Goal: Task Accomplishment & Management: Complete application form

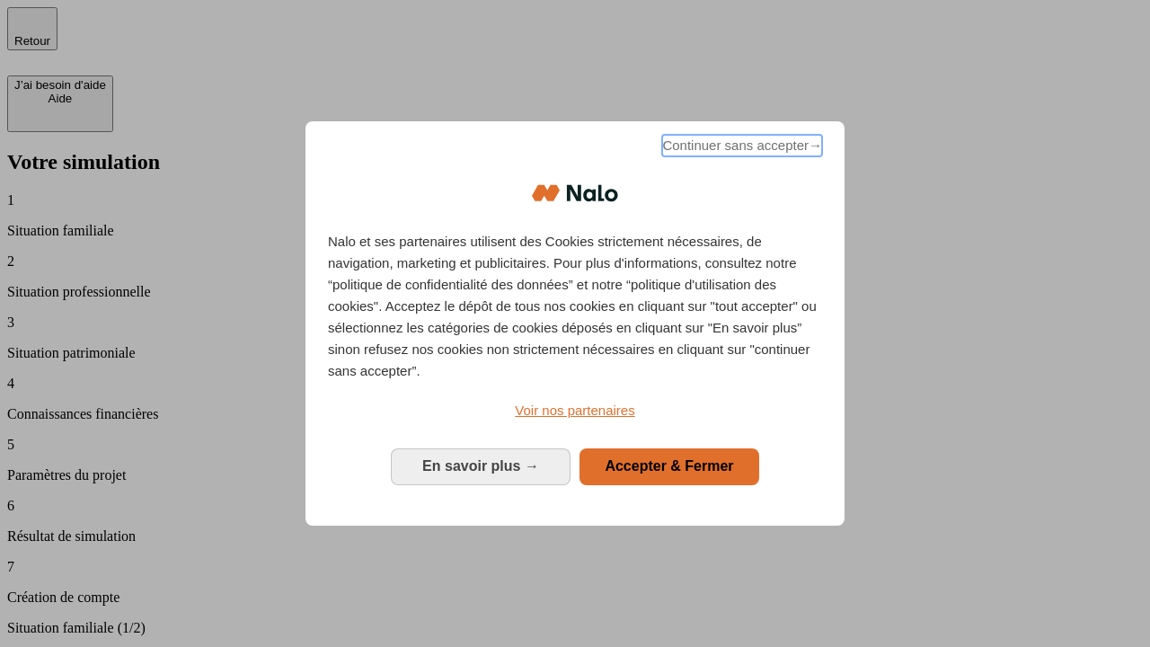
click at [740, 148] on span "Continuer sans accepter →" at bounding box center [742, 146] width 160 height 22
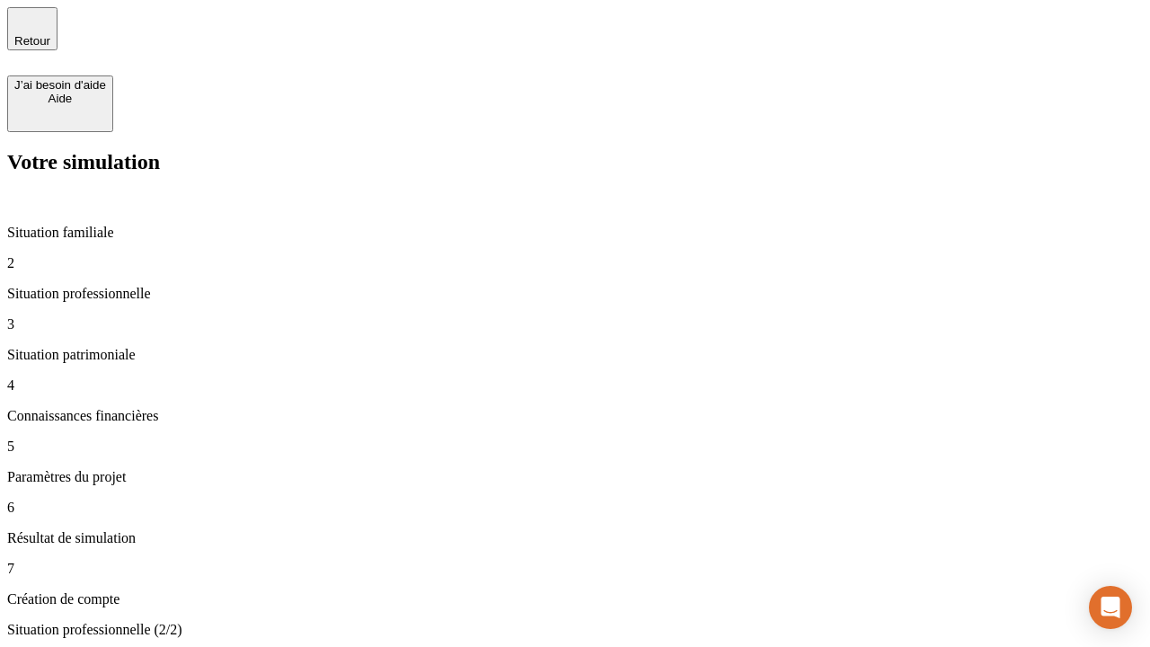
type input "30 000"
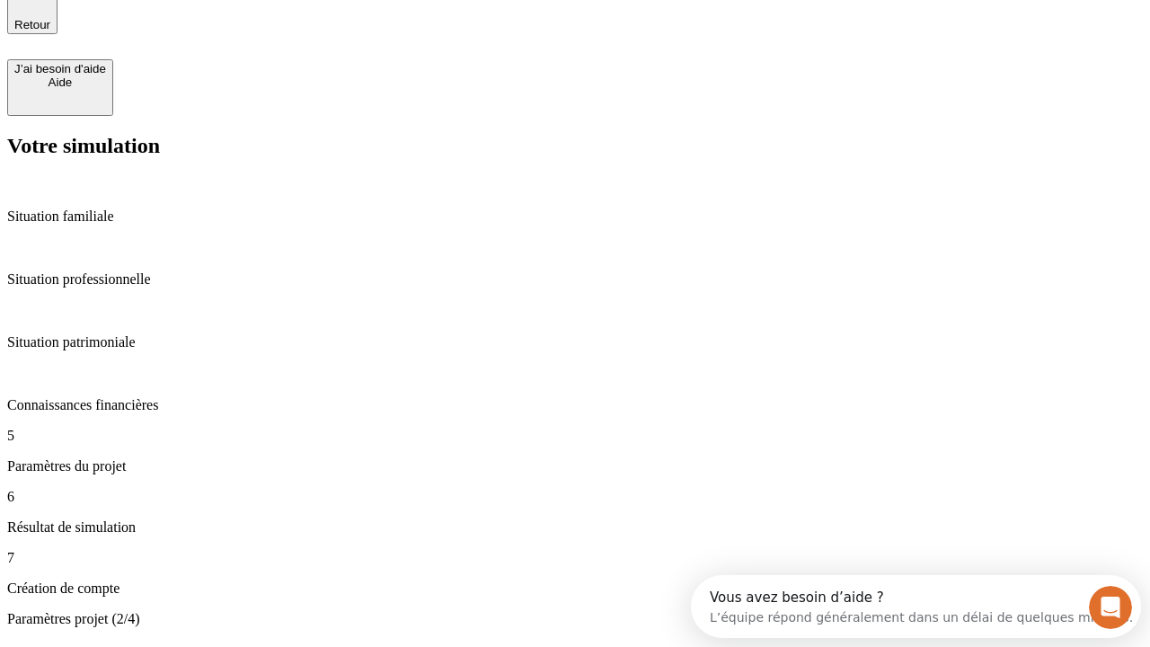
type input "25"
type input "1 000"
type input "640"
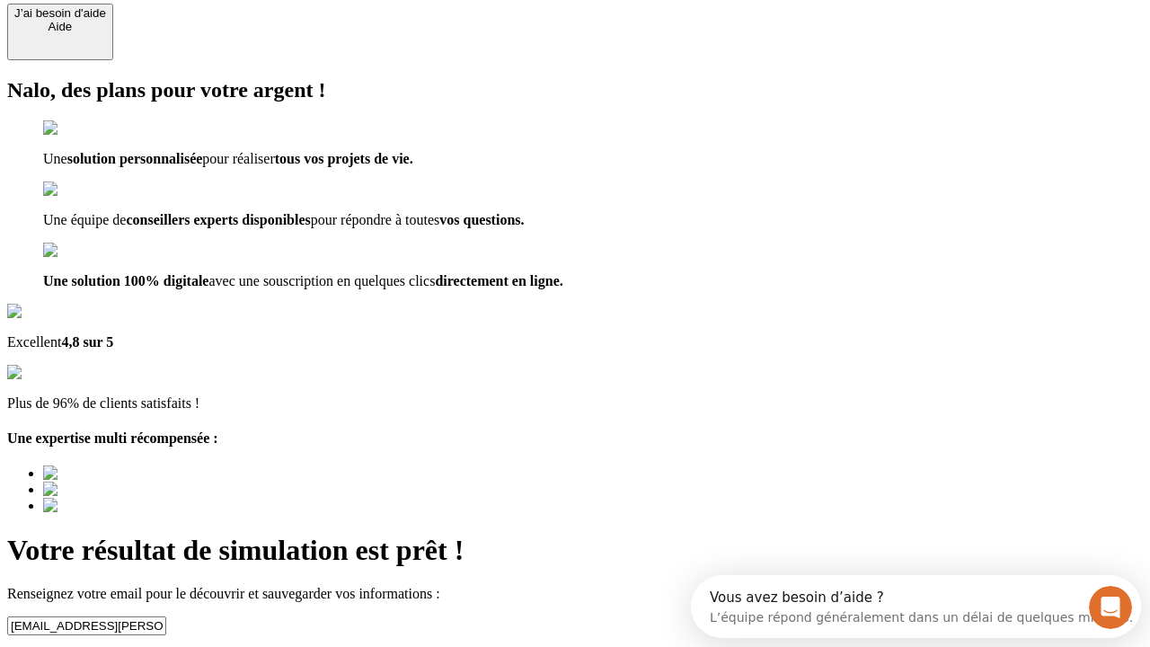
type input "[EMAIL_ADDRESS][PERSON_NAME][DOMAIN_NAME]"
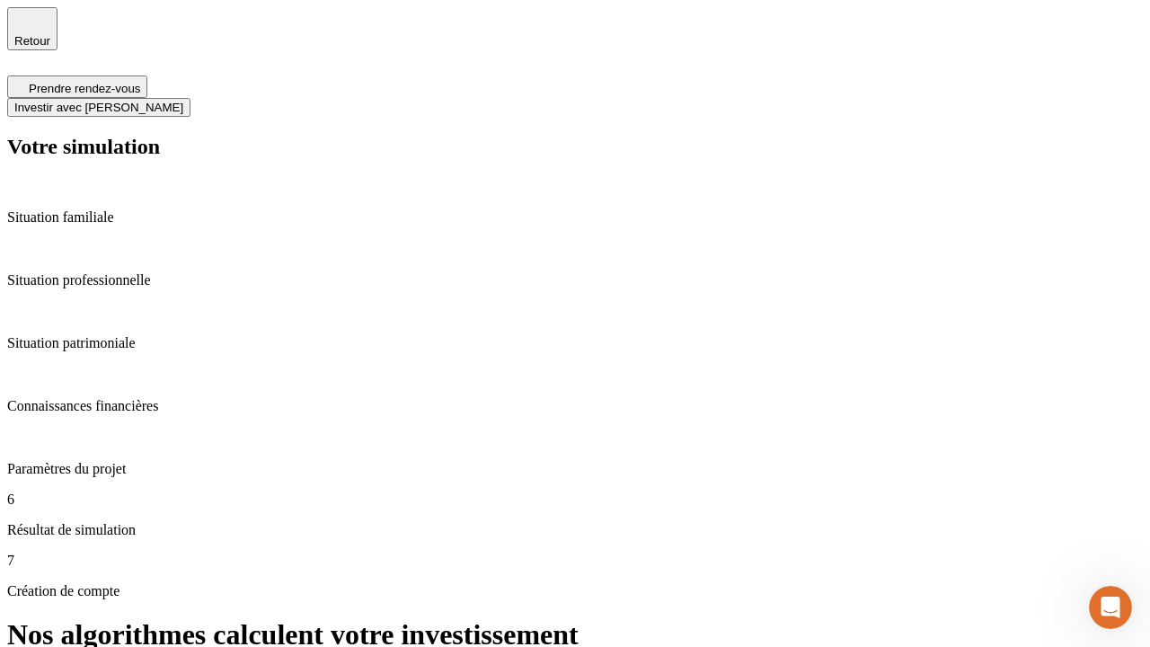
scroll to position [7, 0]
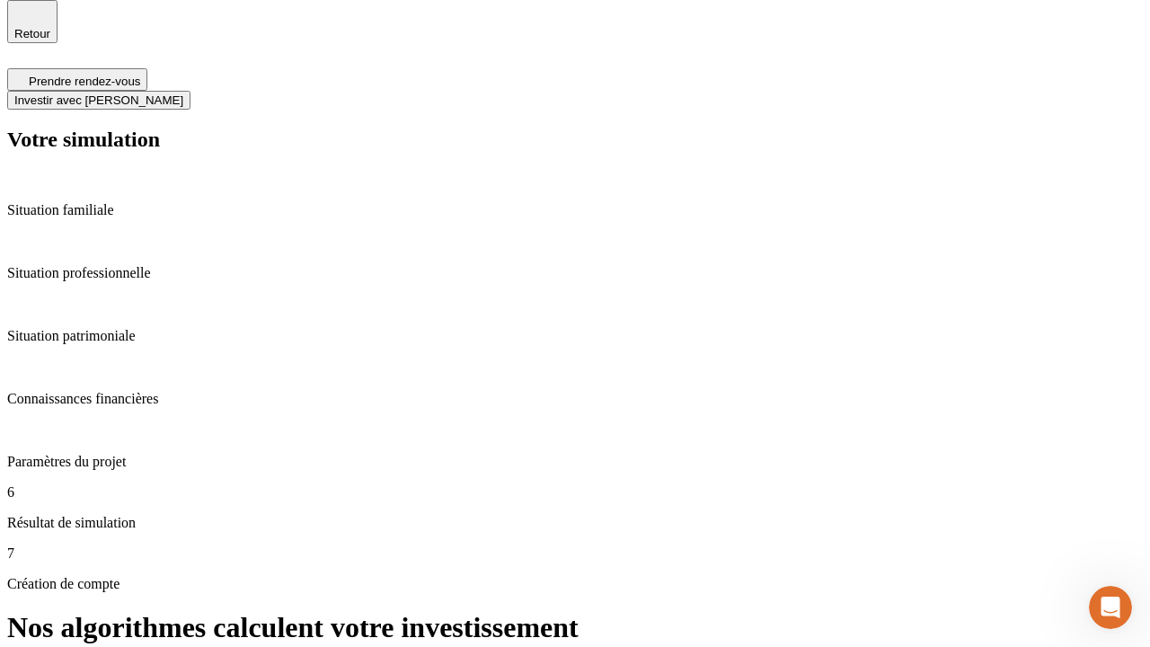
click at [183, 93] on span "Investir avec [PERSON_NAME]" at bounding box center [98, 99] width 169 height 13
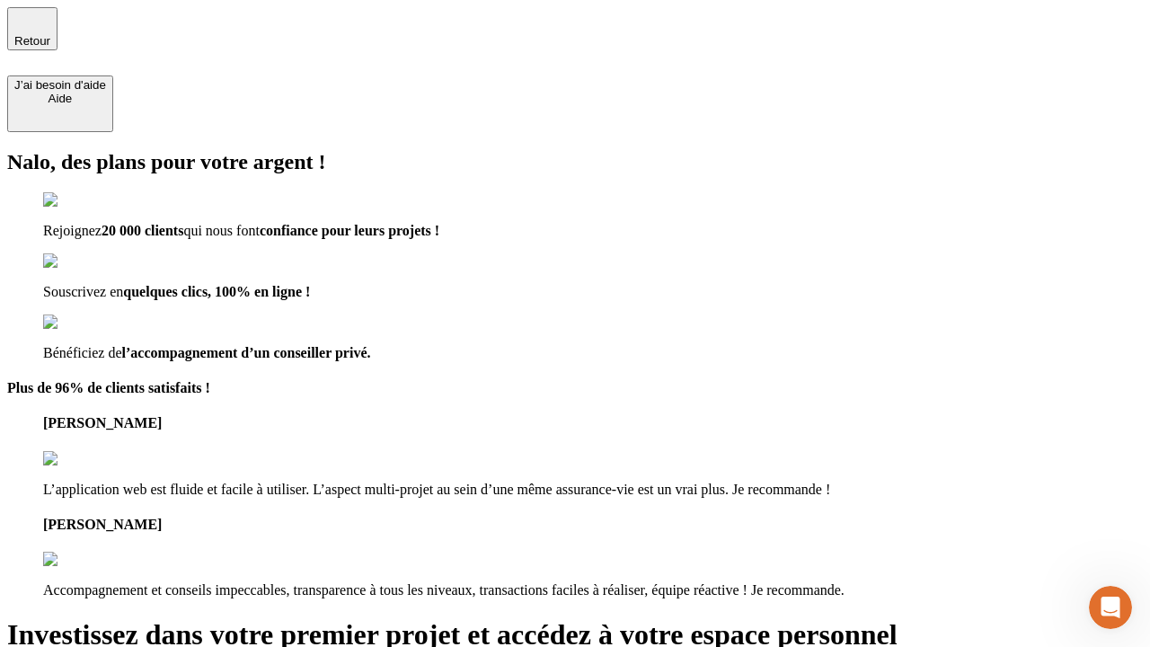
type input "[EMAIL_ADDRESS][PERSON_NAME][DOMAIN_NAME]"
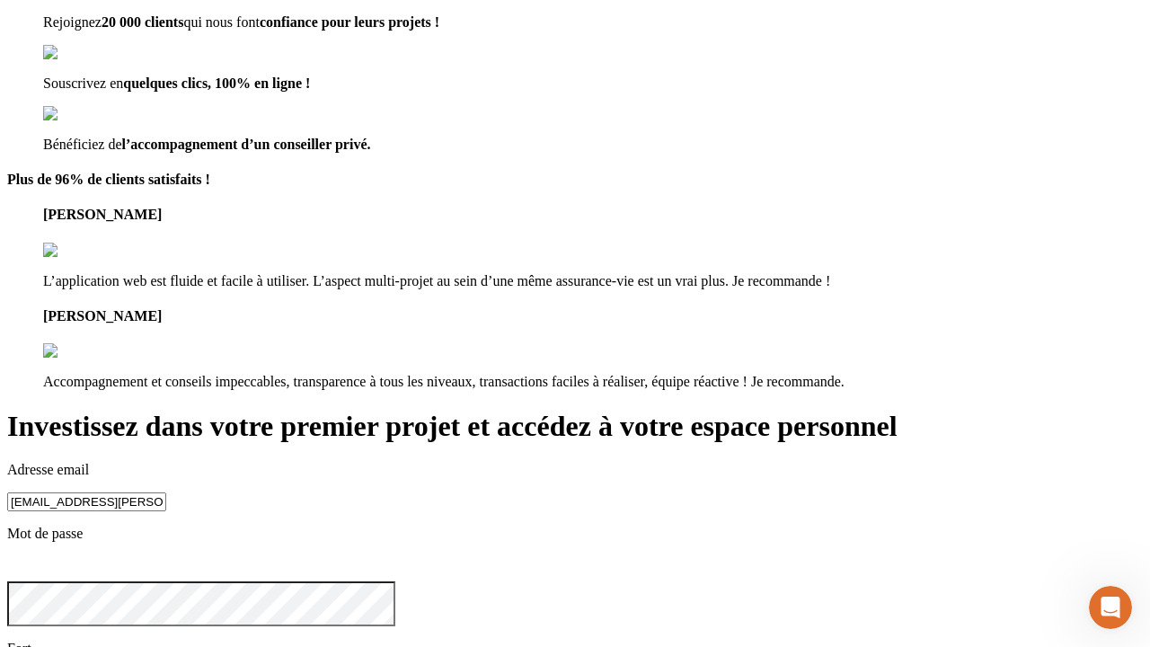
scroll to position [56, 0]
